Goal: Task Accomplishment & Management: Use online tool/utility

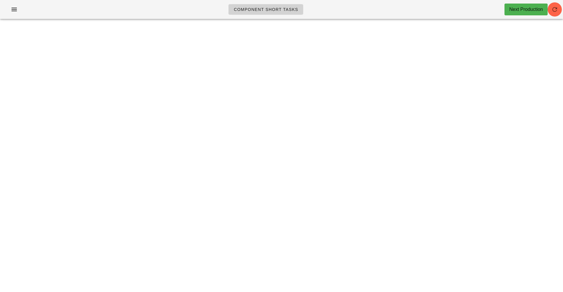
click at [272, 14] on link "Component Short Tasks" at bounding box center [266, 9] width 75 height 11
click at [558, 12] on icon "button" at bounding box center [554, 9] width 7 height 7
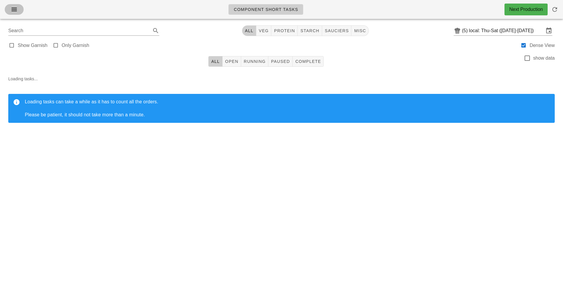
click at [15, 13] on button "button" at bounding box center [14, 9] width 19 height 11
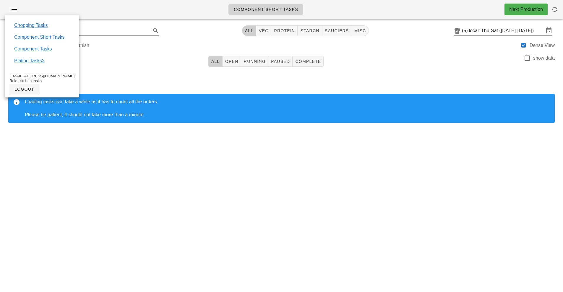
click at [245, 9] on span "Component Short Tasks" at bounding box center [266, 9] width 65 height 5
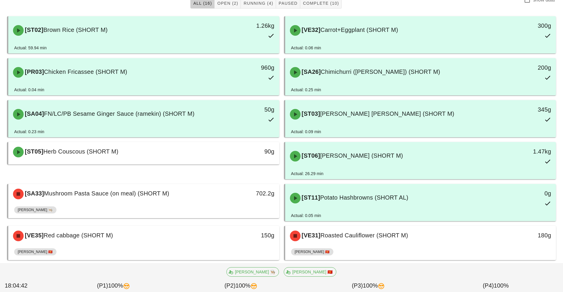
scroll to position [60, 0]
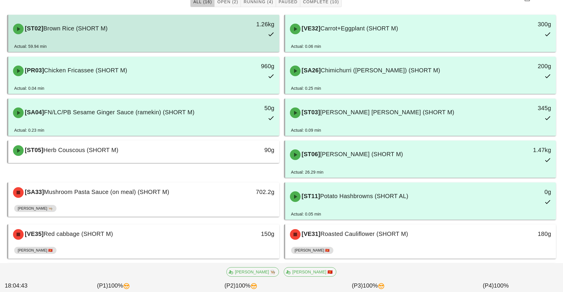
click at [261, 15] on div "[ST02] Brown Rice (SHORT M) 1.26kg" at bounding box center [143, 29] width 271 height 28
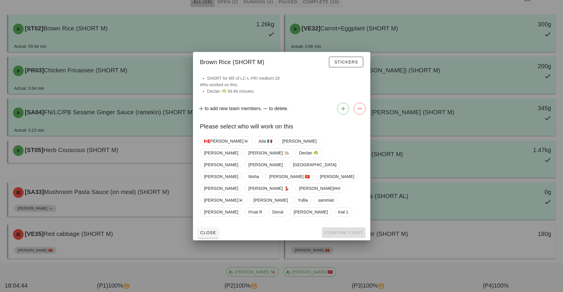
click at [212, 228] on div at bounding box center [281, 146] width 563 height 292
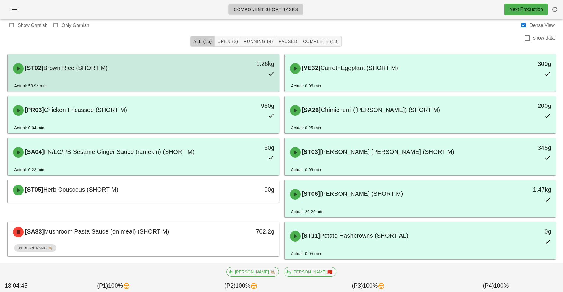
scroll to position [9, 0]
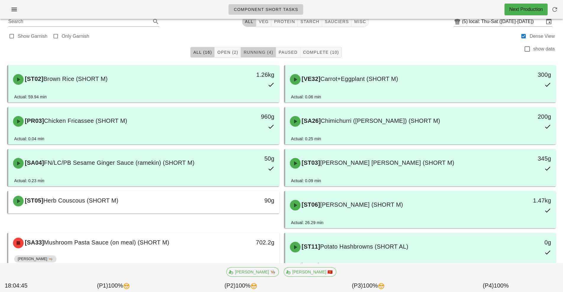
click at [254, 52] on span "Running (4)" at bounding box center [258, 52] width 30 height 5
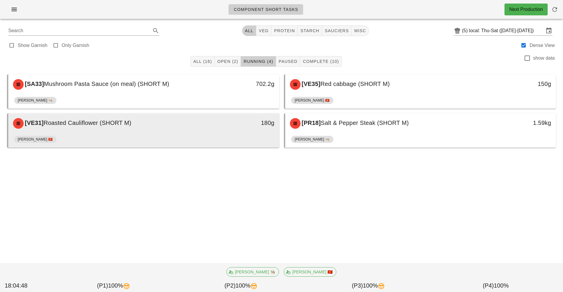
click at [201, 134] on div "[PERSON_NAME] 🇻🇳" at bounding box center [143, 141] width 259 height 14
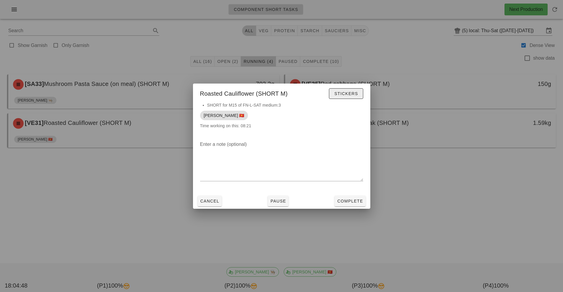
click at [346, 93] on span "Stickers" at bounding box center [346, 93] width 24 height 5
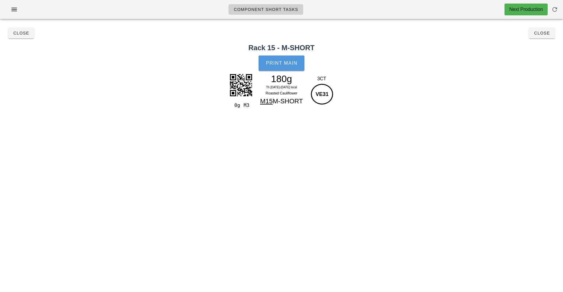
click at [289, 61] on span "Print Main" at bounding box center [282, 63] width 32 height 5
click at [542, 33] on span "Close" at bounding box center [542, 33] width 16 height 5
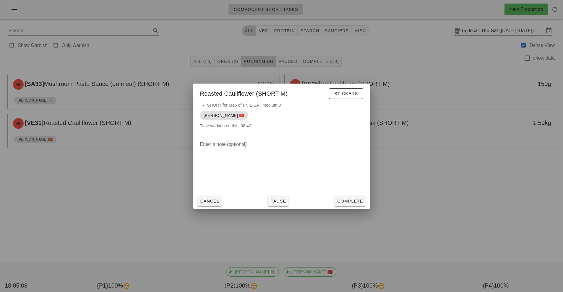
click at [321, 194] on div "Cancel Pause Complete" at bounding box center [281, 201] width 177 height 15
click at [349, 205] on button "Complete" at bounding box center [350, 201] width 31 height 11
click at [352, 206] on div "Component Short Tasks Next Production Search All veg protein starch sauciers mi…" at bounding box center [281, 146] width 563 height 292
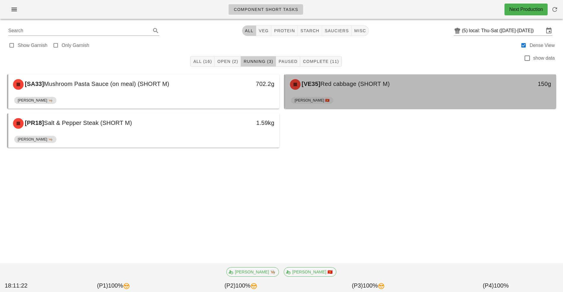
click at [352, 91] on div "[VE35] Red cabbage (SHORT M)" at bounding box center [387, 85] width 201 height 18
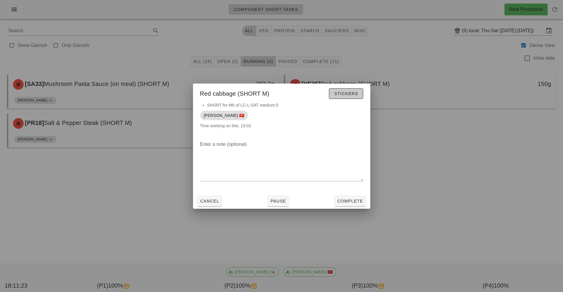
click at [350, 97] on button "Stickers" at bounding box center [346, 93] width 34 height 11
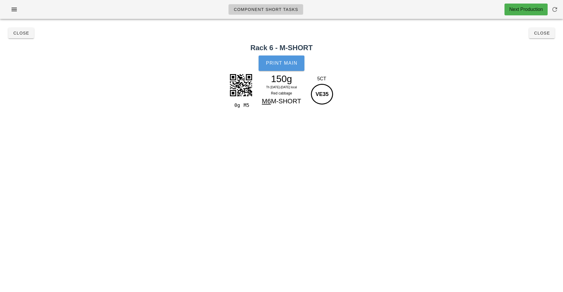
click at [288, 59] on button "Print Main" at bounding box center [282, 63] width 46 height 15
click at [544, 33] on span "Close" at bounding box center [542, 33] width 16 height 5
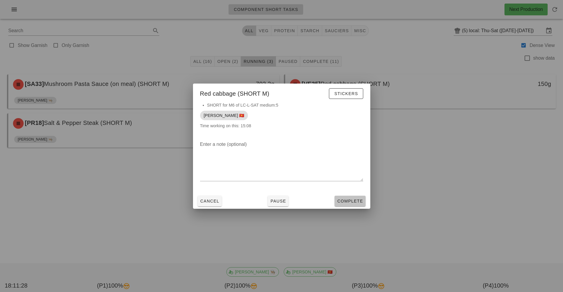
click at [353, 204] on button "Complete" at bounding box center [350, 201] width 31 height 11
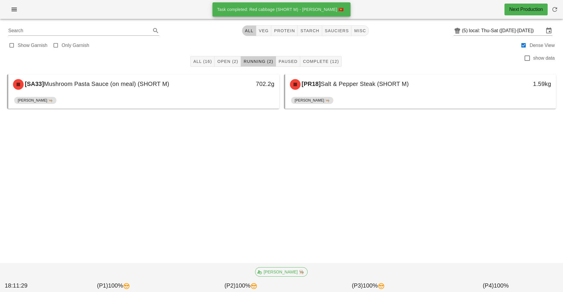
click at [351, 202] on div "Component Short Tasks Next Production Search All veg protein starch sauciers mi…" at bounding box center [281, 146] width 563 height 292
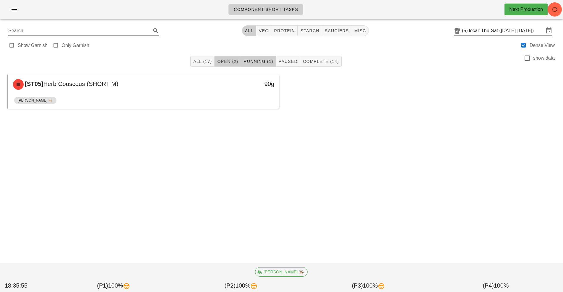
click at [220, 65] on button "Open (2)" at bounding box center [228, 61] width 26 height 11
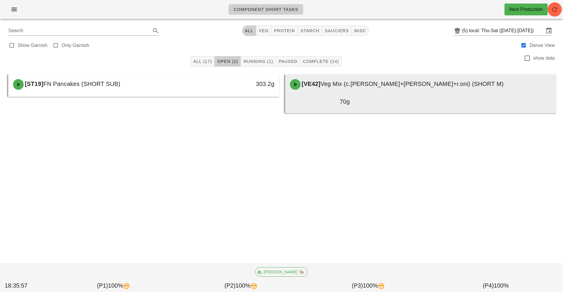
click at [380, 93] on div "[VE42] Veg Mix (c.[PERSON_NAME]+[PERSON_NAME]+r.oni) (SHORT M)" at bounding box center [421, 85] width 269 height 18
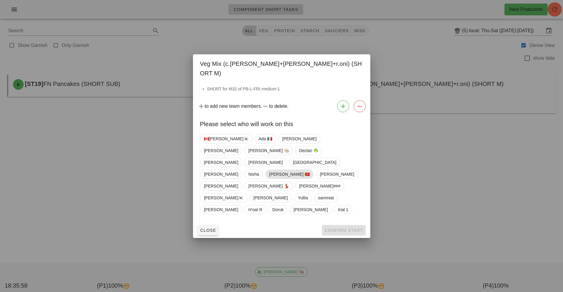
click at [310, 170] on span "[PERSON_NAME] 🇻🇳" at bounding box center [289, 174] width 41 height 9
click at [339, 228] on span "Confirm Start" at bounding box center [343, 230] width 39 height 5
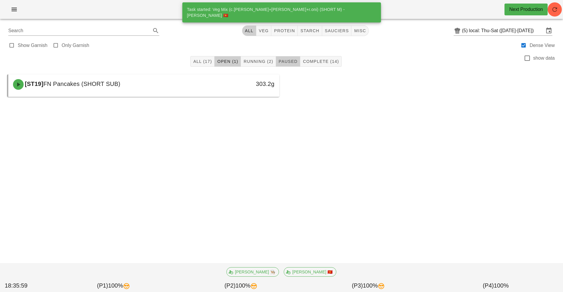
click at [287, 62] on span "Paused" at bounding box center [288, 61] width 19 height 5
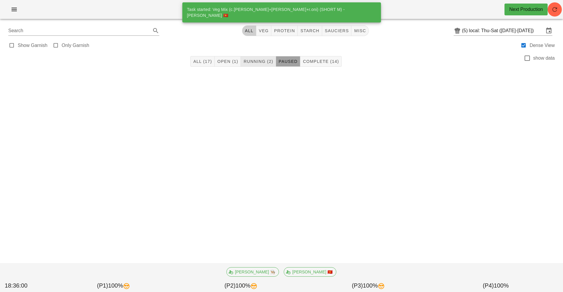
click at [259, 62] on span "Running (2)" at bounding box center [258, 61] width 30 height 5
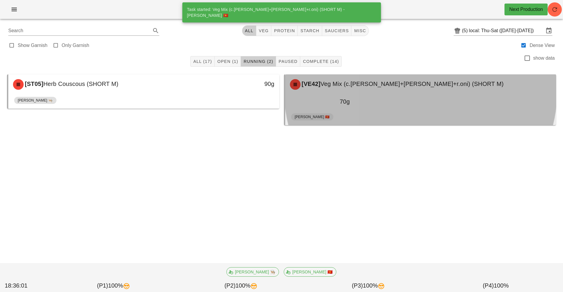
click at [359, 93] on div "[VE42] Veg Mix (c.[PERSON_NAME]+[PERSON_NAME]+r.oni) (SHORT M)" at bounding box center [421, 85] width 269 height 18
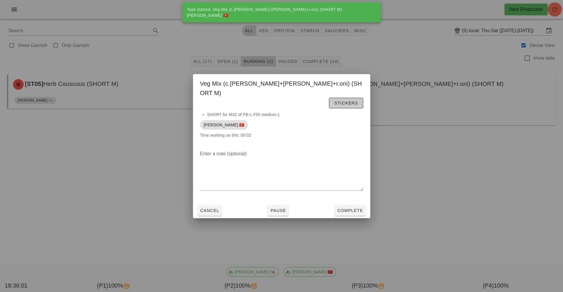
click at [348, 101] on span "Stickers" at bounding box center [346, 103] width 24 height 5
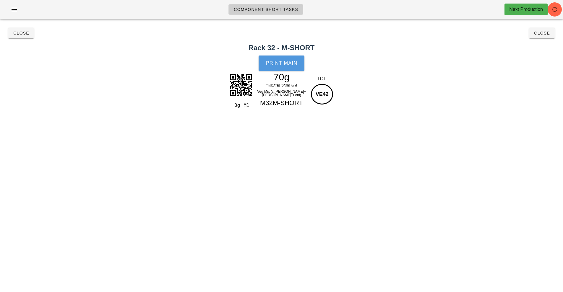
click at [286, 65] on span "Print Main" at bounding box center [282, 63] width 32 height 5
click at [515, 139] on div "Component Short Tasks Next Production Search All veg protein starch sauciers mi…" at bounding box center [281, 146] width 563 height 292
click at [540, 34] on span "Close" at bounding box center [542, 33] width 16 height 5
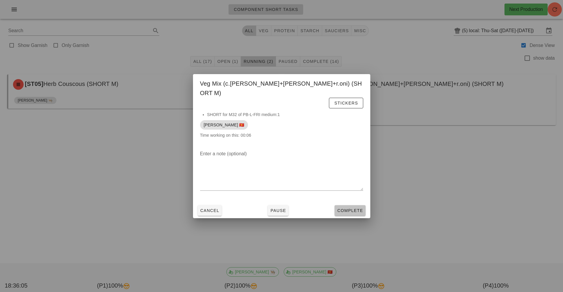
click at [356, 205] on button "Complete" at bounding box center [350, 210] width 31 height 11
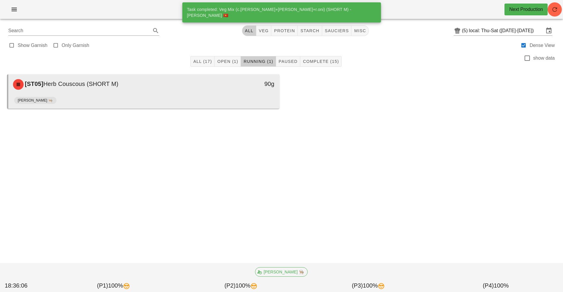
click at [229, 96] on div "[PERSON_NAME] 👨🏼‍🍳" at bounding box center [143, 102] width 259 height 14
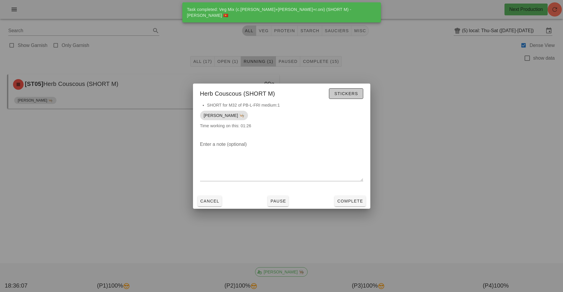
click at [349, 98] on button "Stickers" at bounding box center [346, 93] width 34 height 11
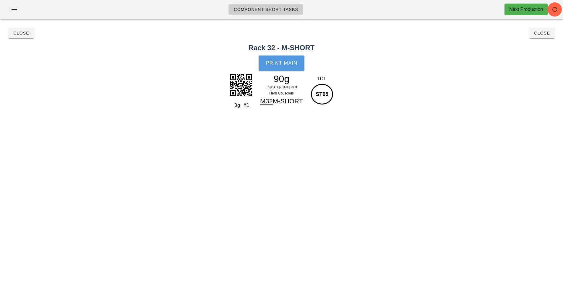
click at [292, 66] on button "Print Main" at bounding box center [282, 63] width 46 height 15
click at [548, 34] on span "Close" at bounding box center [542, 33] width 16 height 5
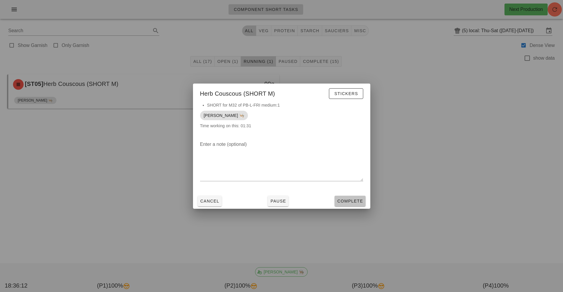
click at [359, 202] on span "Complete" at bounding box center [350, 201] width 26 height 5
